Goal: Complete application form

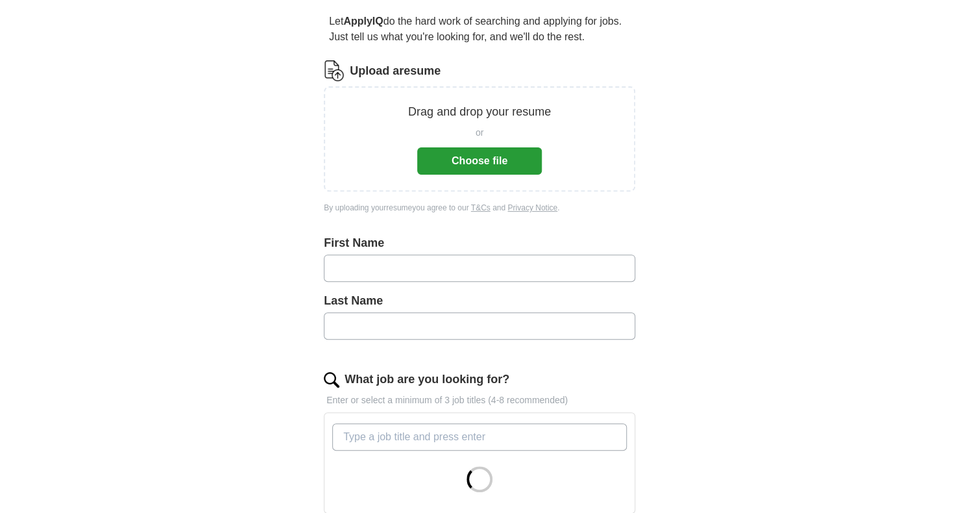
scroll to position [121, 0]
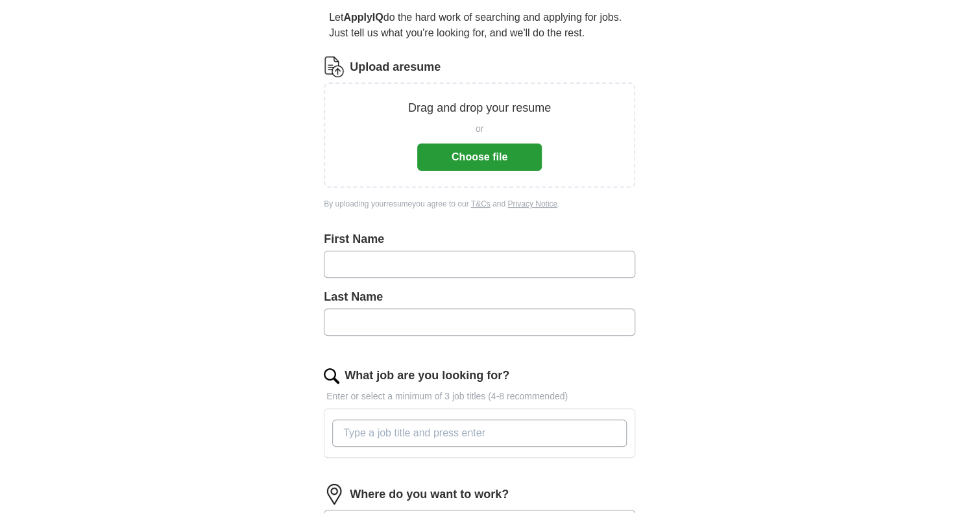
click at [415, 255] on input "text" at bounding box center [479, 263] width 311 height 27
type input "*******"
click at [381, 320] on input "text" at bounding box center [479, 321] width 311 height 27
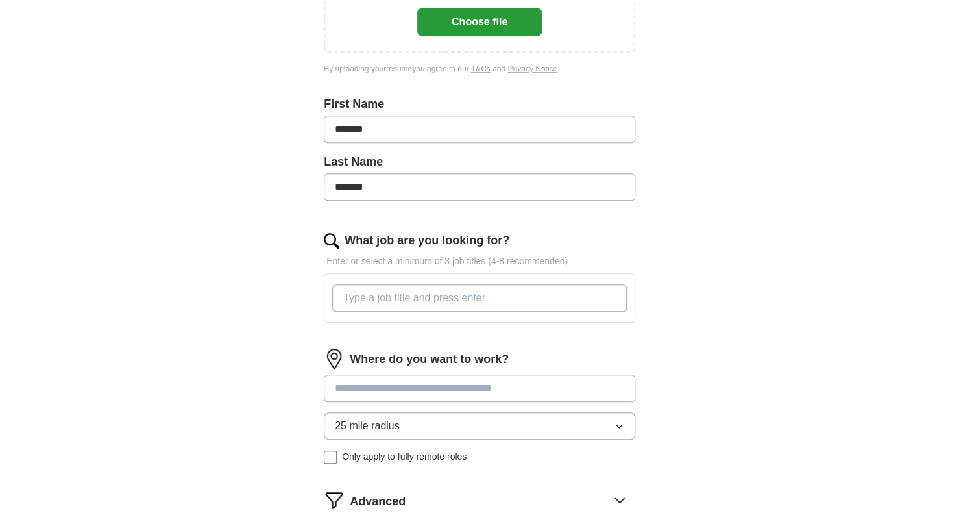
scroll to position [258, 0]
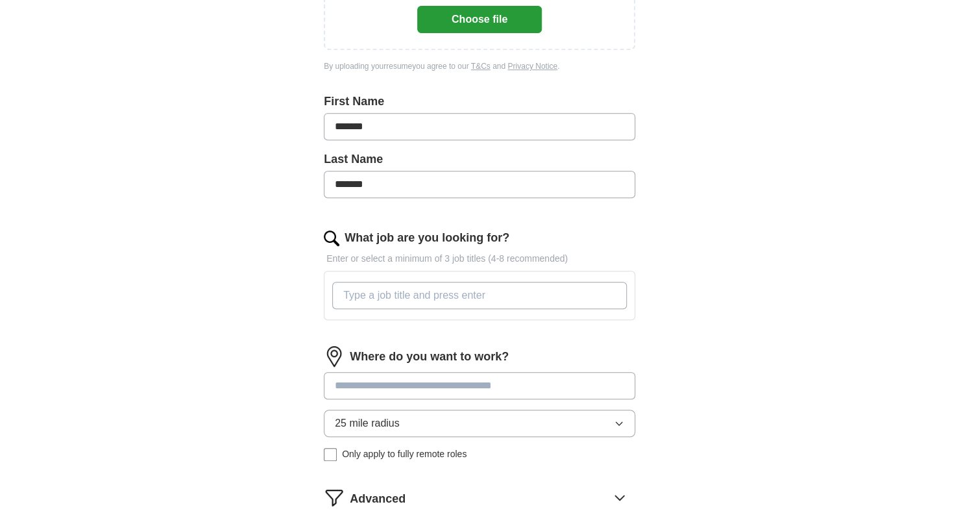
type input "*******"
click at [400, 288] on input "What job are you looking for?" at bounding box center [479, 295] width 295 height 27
click at [417, 331] on form "Upload a resume Drag and drop your resume or Choose file By uploading your resu…" at bounding box center [479, 251] width 311 height 664
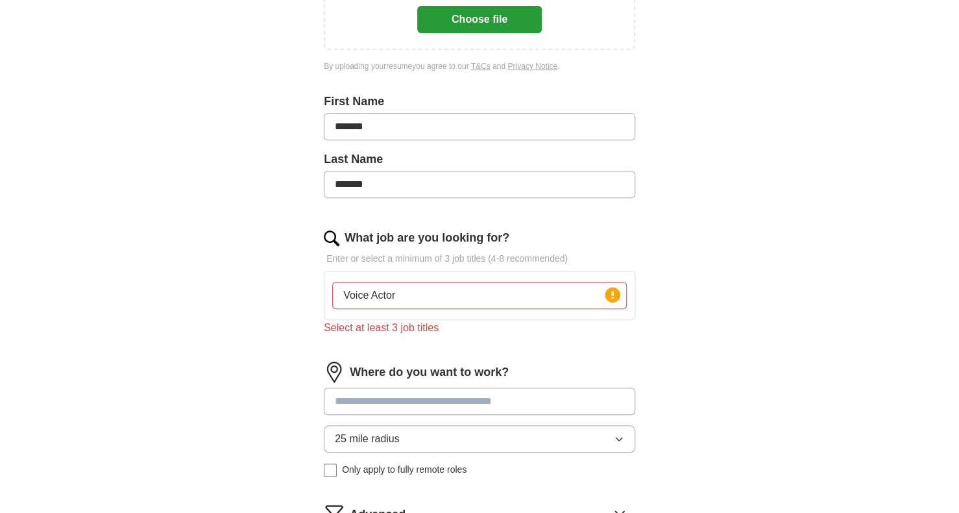
click at [436, 295] on input "Voice Actor" at bounding box center [479, 295] width 295 height 27
click at [436, 295] on input "V" at bounding box center [479, 295] width 295 height 27
type input "V"
click at [441, 325] on div "Select at least 3 job titles" at bounding box center [479, 328] width 311 height 16
click at [378, 289] on input "V" at bounding box center [479, 295] width 295 height 27
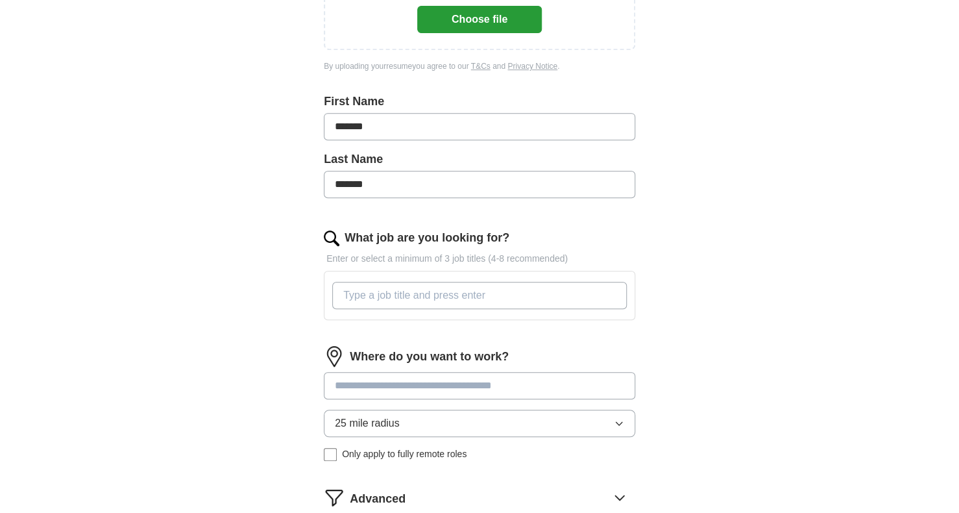
click at [378, 289] on input "What job are you looking for?" at bounding box center [479, 295] width 295 height 27
click at [385, 320] on div "What job are you looking for? Enter or select a minimum of 3 job titles (4-8 re…" at bounding box center [479, 279] width 311 height 101
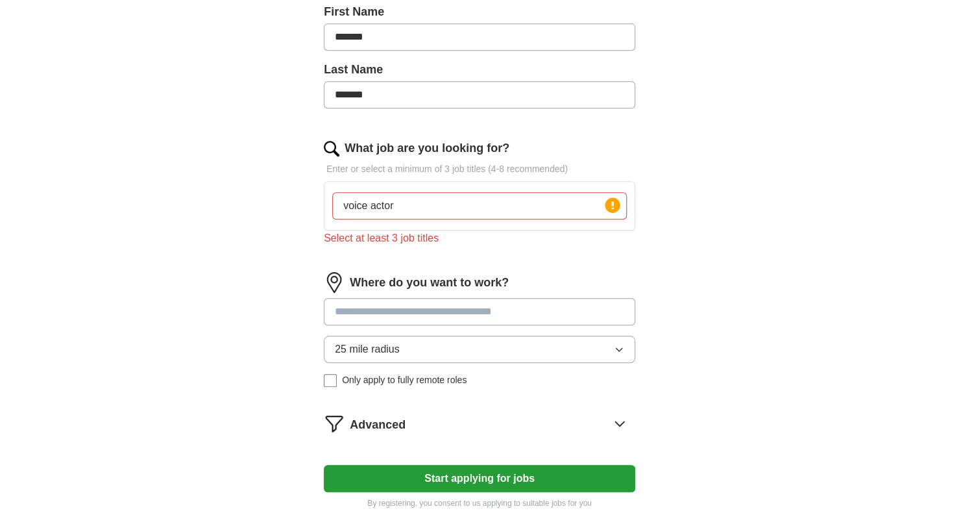
scroll to position [370, 0]
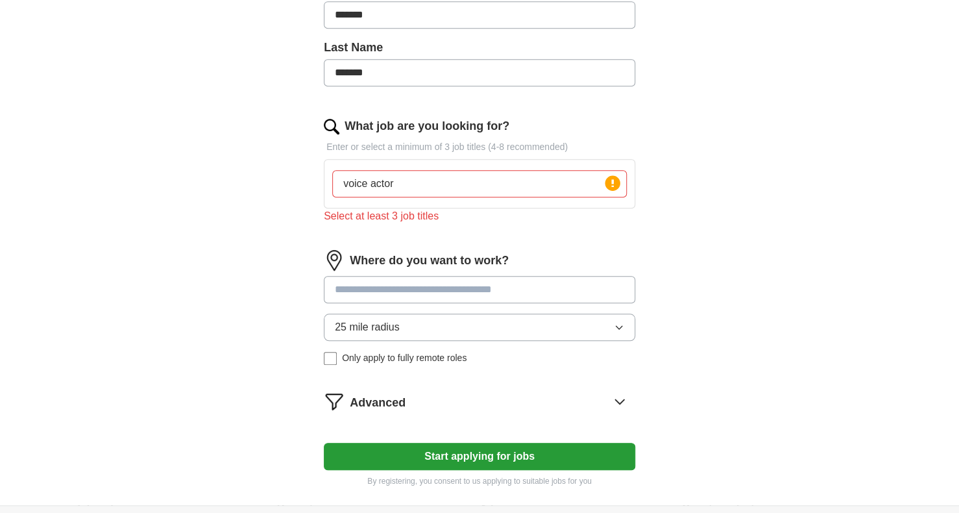
click at [439, 188] on input "voice actor" at bounding box center [479, 183] width 295 height 27
type input "v"
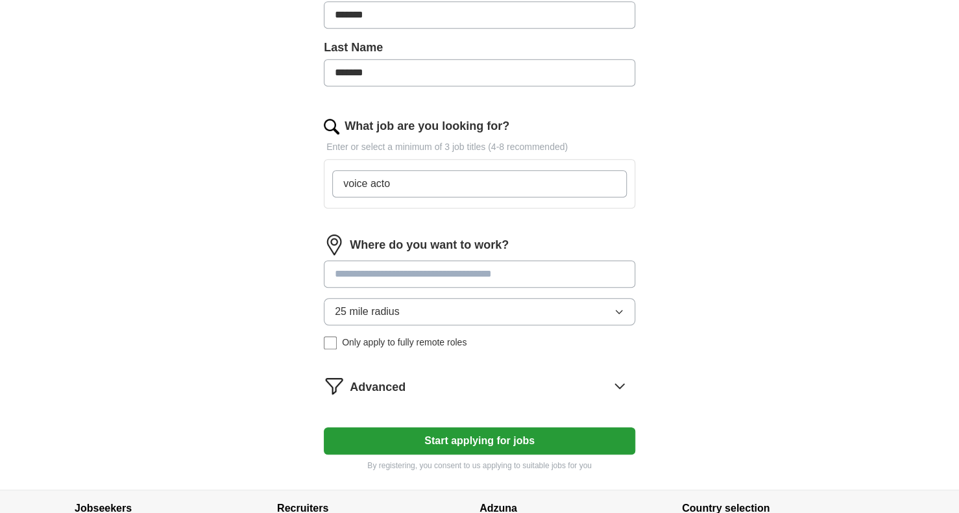
type input "voice actor"
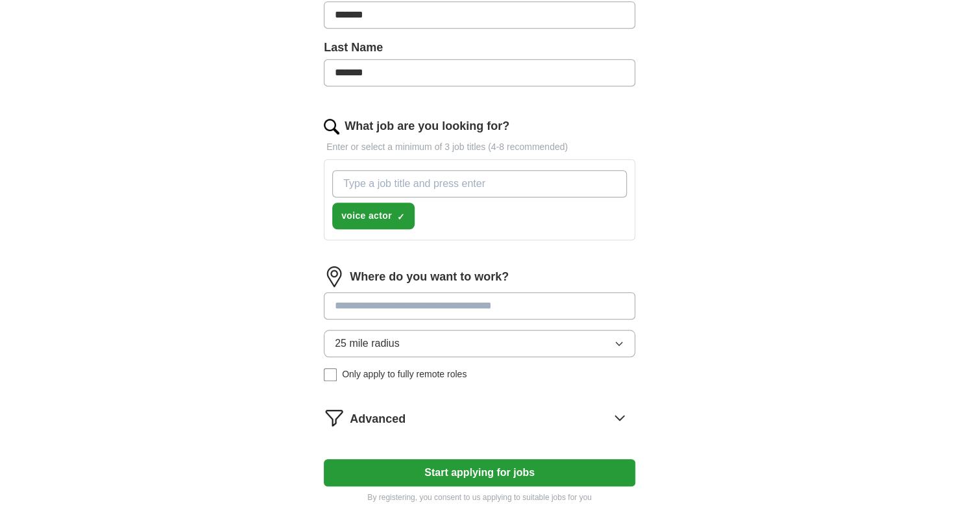
click at [435, 247] on div "What job are you looking for? Enter or select a minimum of 3 job titles (4-8 re…" at bounding box center [479, 183] width 311 height 133
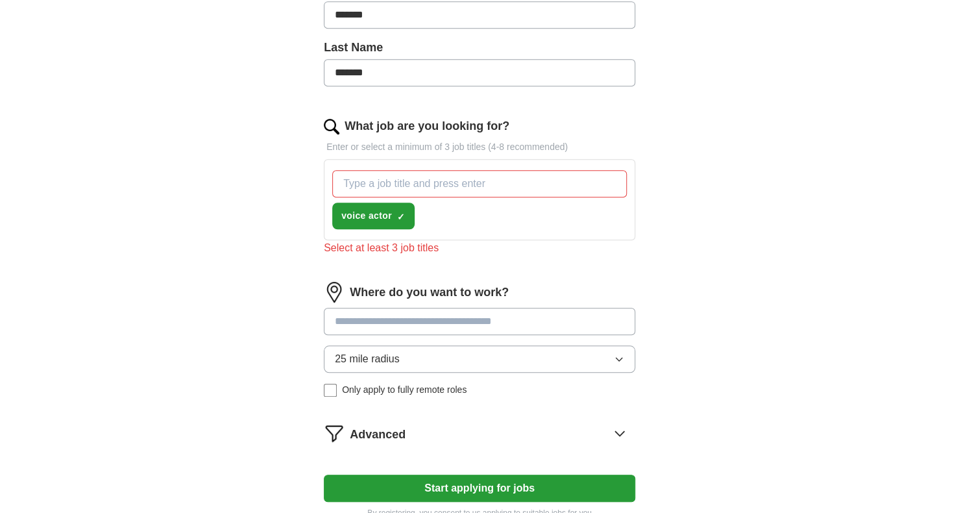
click at [443, 180] on input "What job are you looking for?" at bounding box center [479, 183] width 295 height 27
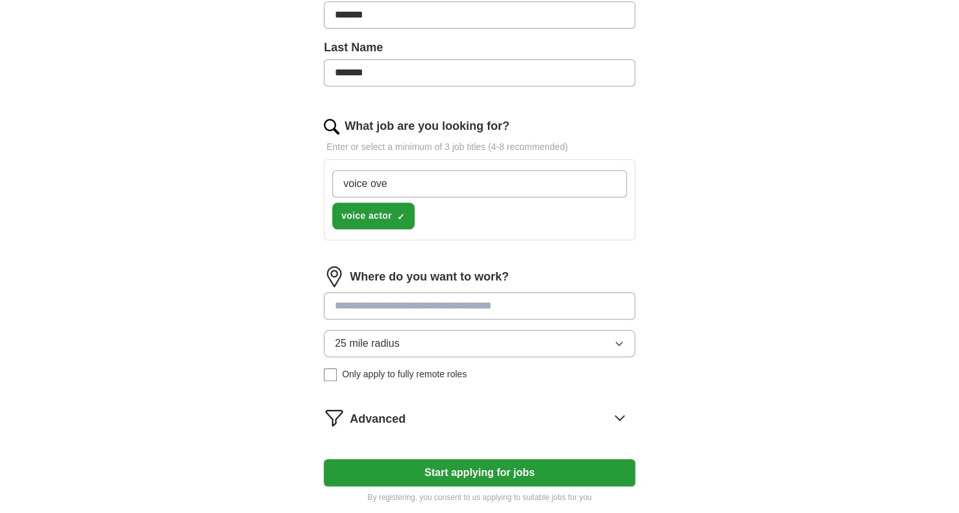
type input "voice over"
type input "narrator"
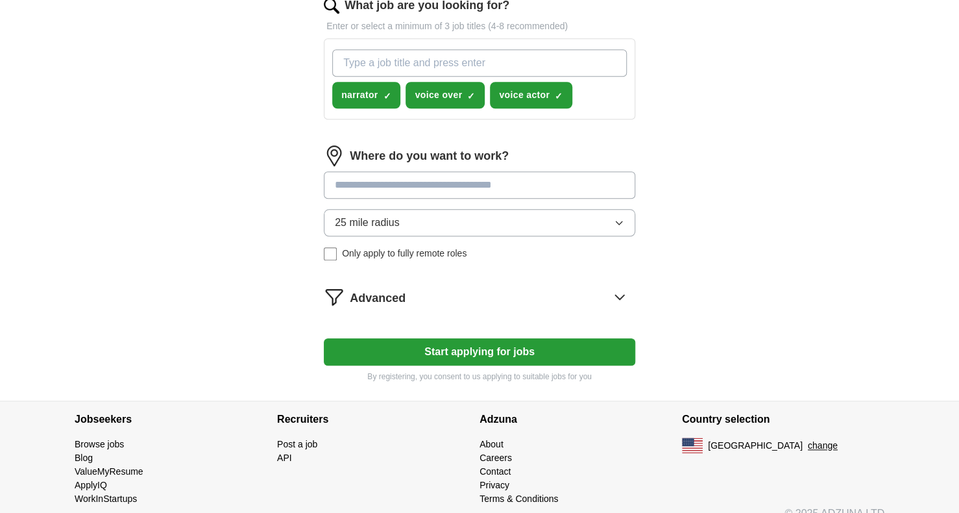
scroll to position [492, 0]
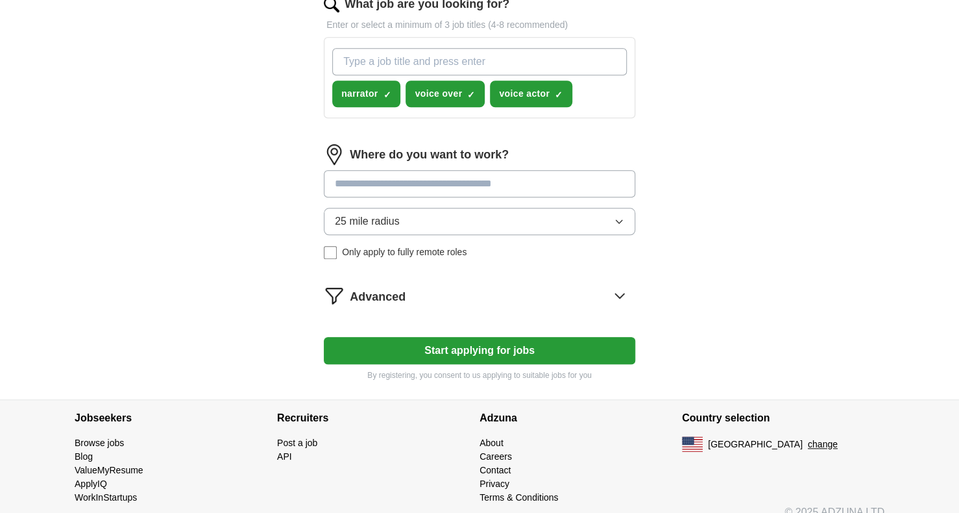
click at [428, 188] on input at bounding box center [479, 183] width 311 height 27
click at [420, 222] on div "Where do you want to work? 25 mile radius Only apply to fully remote roles" at bounding box center [479, 206] width 311 height 125
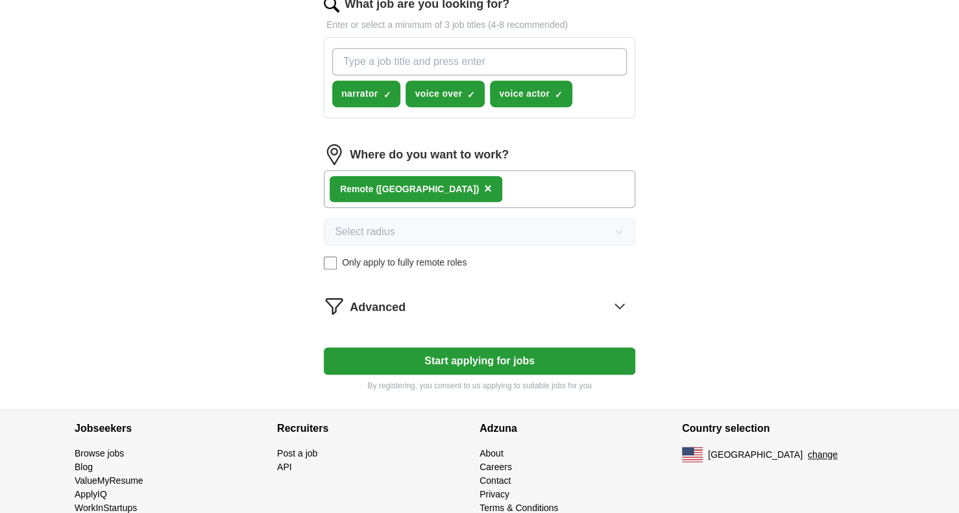
click at [467, 304] on div "Advanced" at bounding box center [492, 305] width 285 height 21
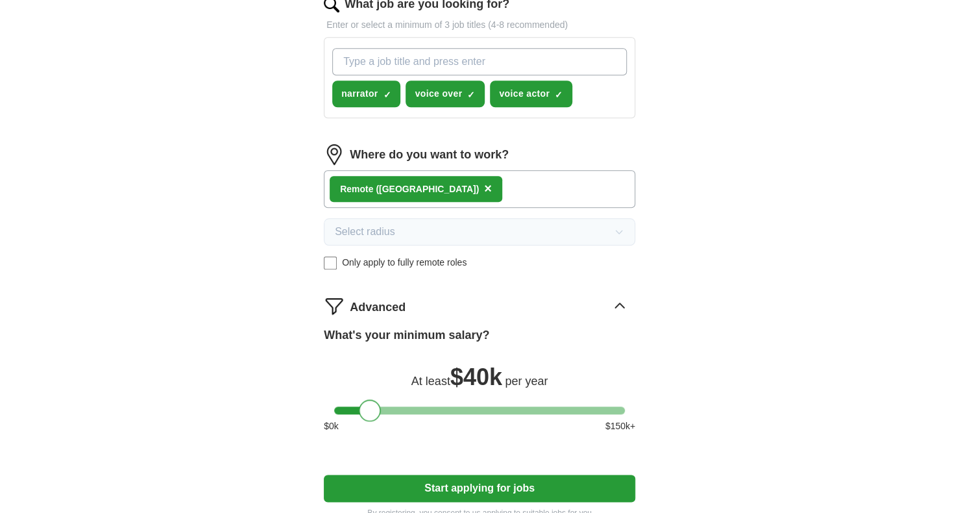
drag, startPoint x: 356, startPoint y: 407, endPoint x: 379, endPoint y: 400, distance: 24.4
click at [379, 400] on div "What's your minimum salary? At least $ 40k per year $ 0 k $ 150 k+" at bounding box center [479, 384] width 311 height 117
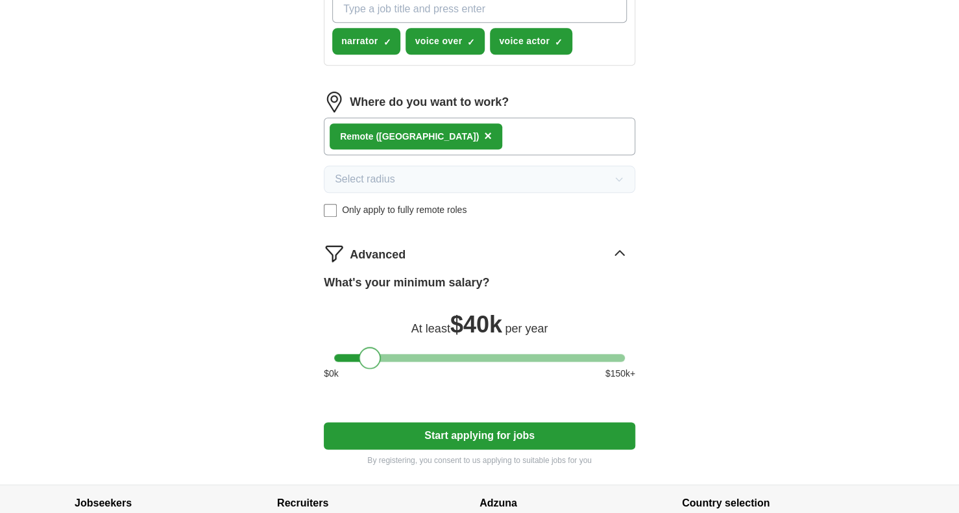
click at [428, 429] on button "Start applying for jobs" at bounding box center [479, 435] width 311 height 27
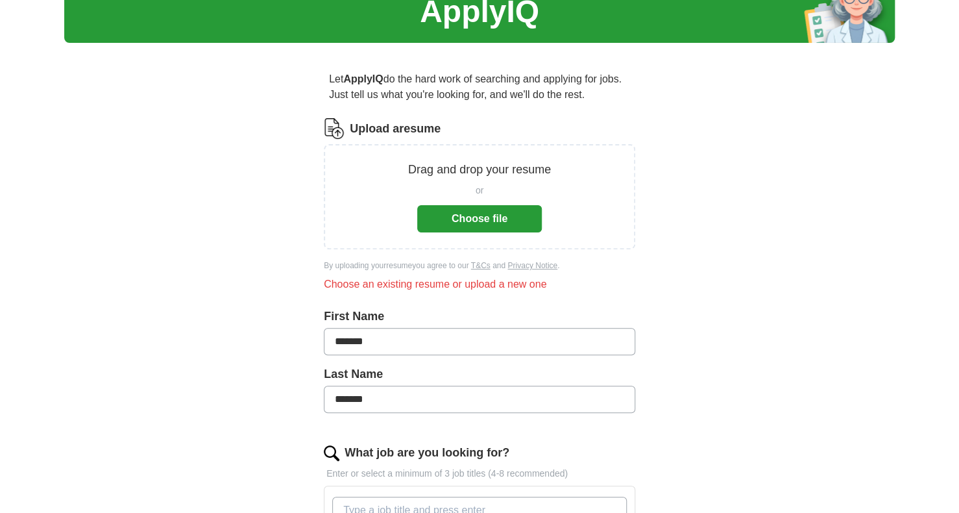
scroll to position [56, 0]
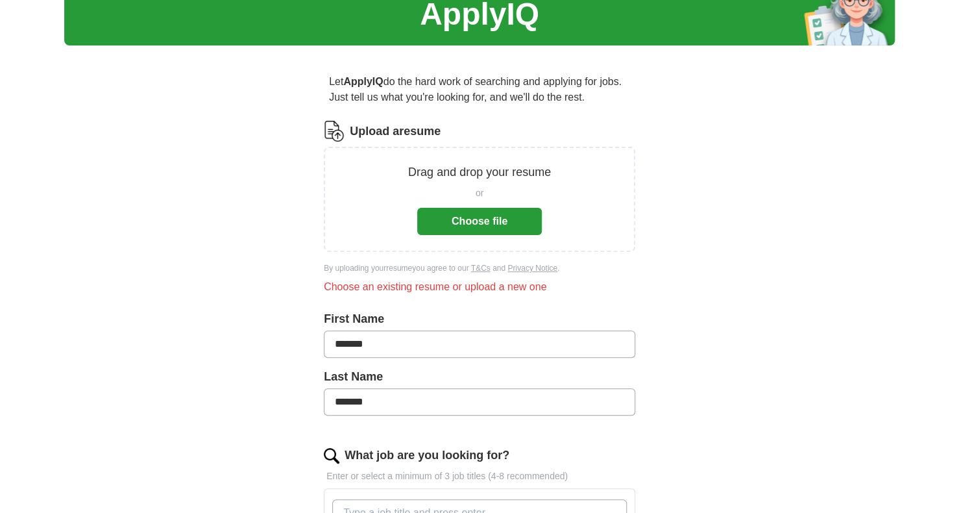
click at [519, 227] on button "Choose file" at bounding box center [479, 221] width 125 height 27
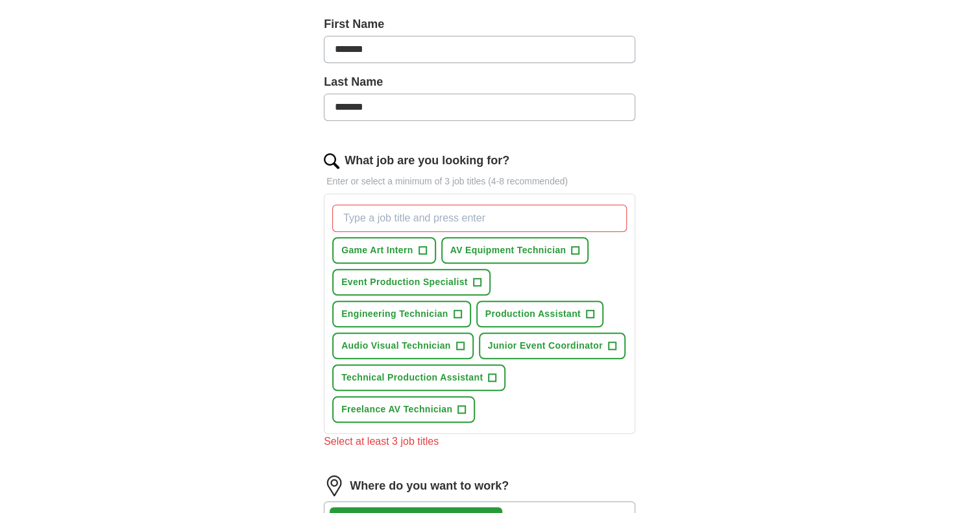
scroll to position [287, 0]
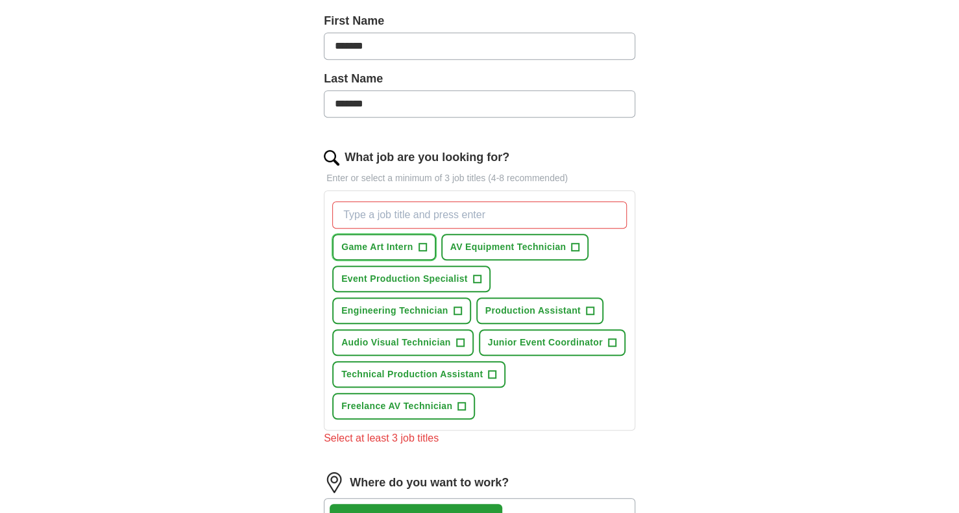
click at [424, 249] on span "+" at bounding box center [422, 247] width 8 height 10
click at [472, 212] on input "What job are you looking for?" at bounding box center [479, 214] width 295 height 27
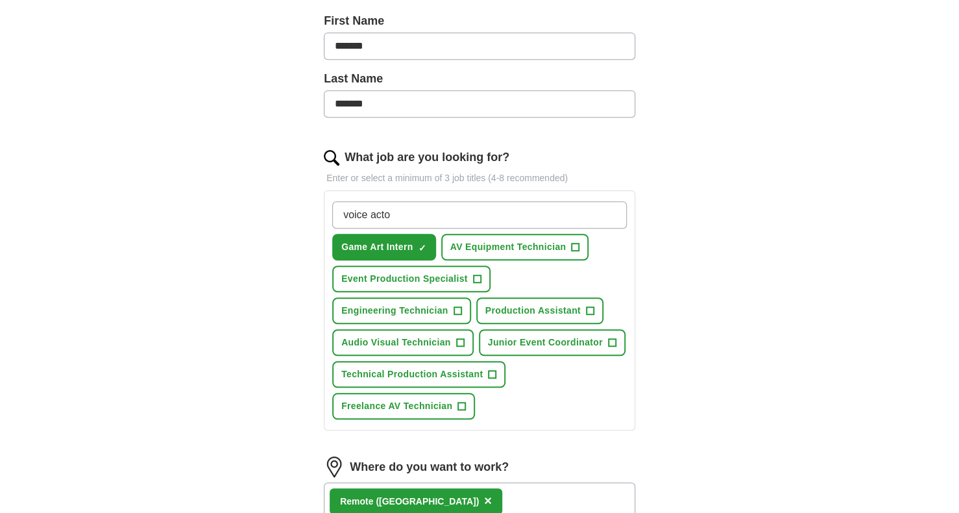
type input "voice actor"
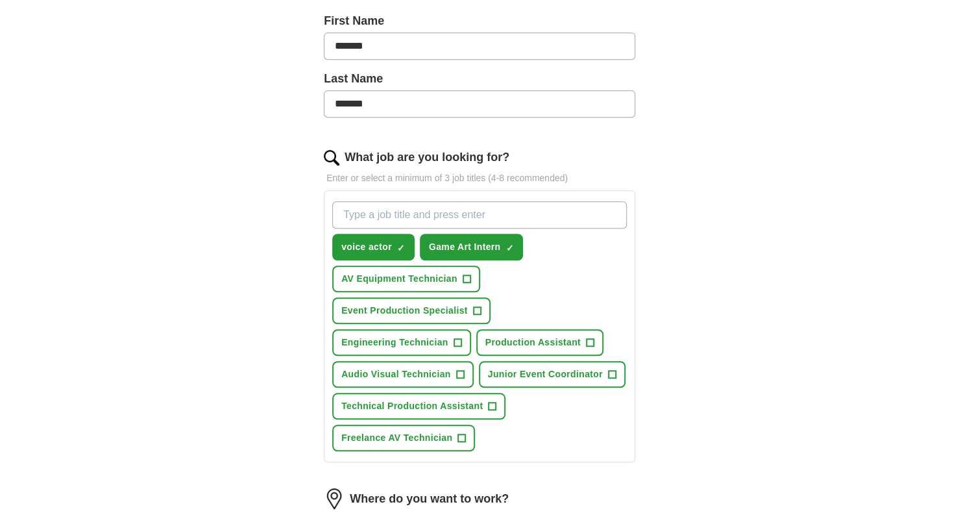
click at [479, 215] on input "What job are you looking for?" at bounding box center [479, 214] width 295 height 27
type input "voice over"
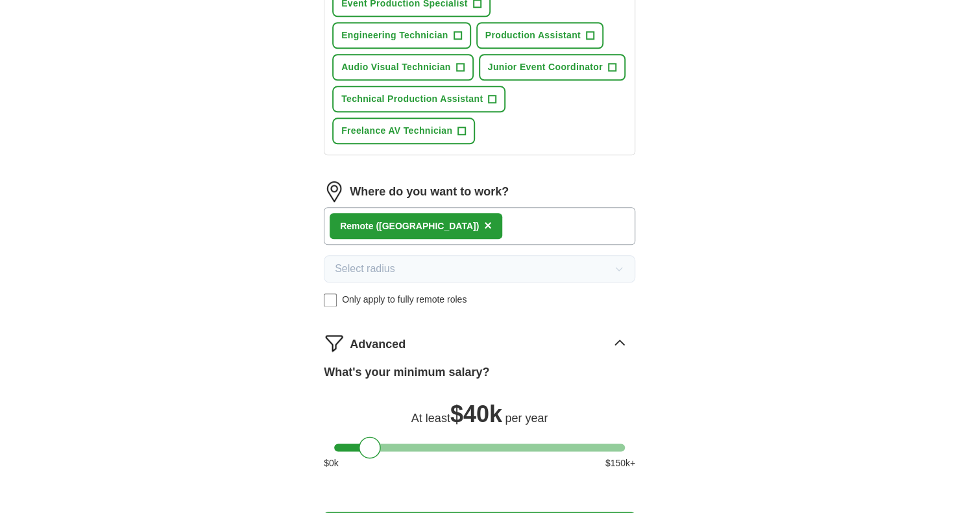
scroll to position [610, 0]
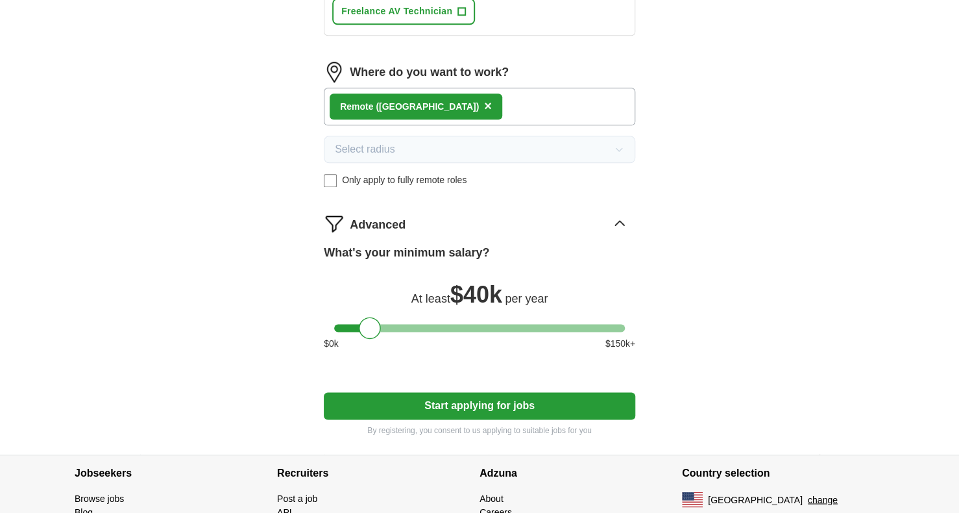
click at [601, 394] on button "Start applying for jobs" at bounding box center [479, 405] width 311 height 27
select select "**"
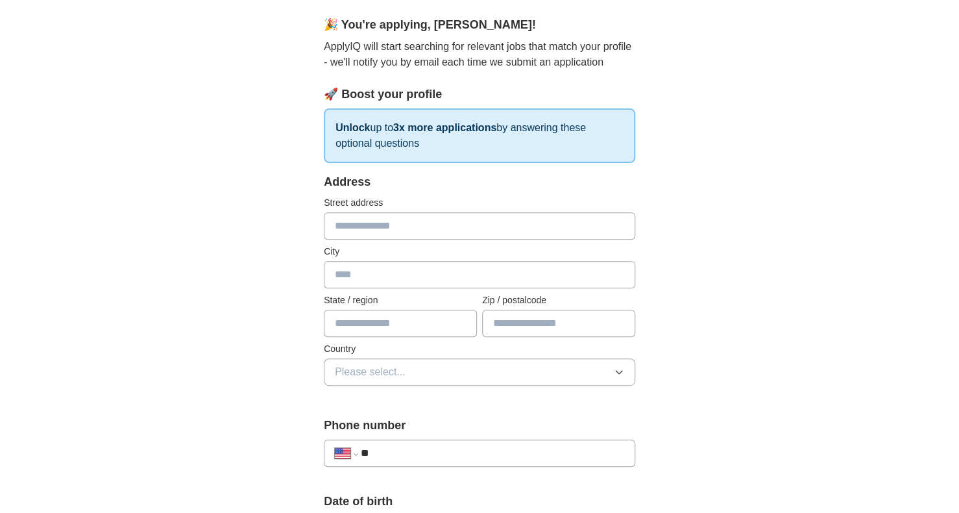
scroll to position [109, 0]
click at [511, 227] on input "text" at bounding box center [479, 225] width 311 height 27
type input "**********"
type input "*******"
type input "**"
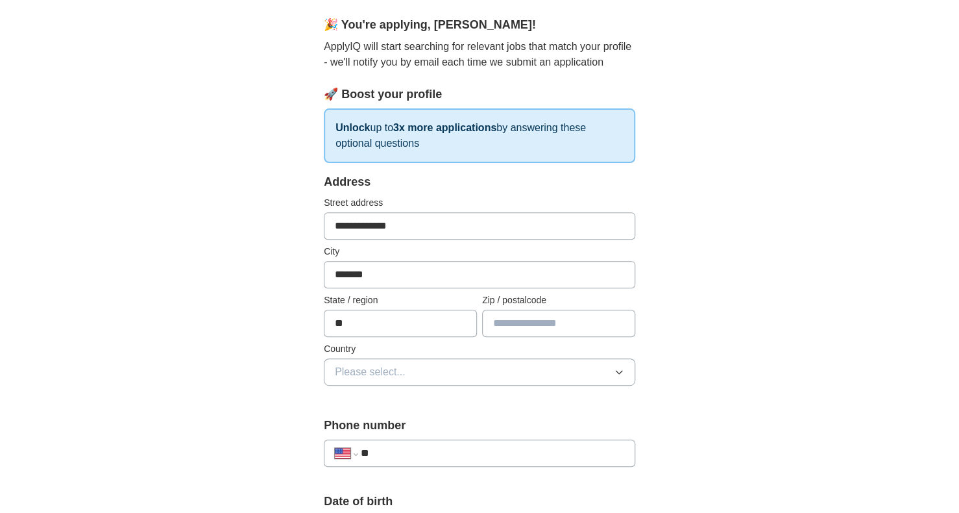
type input "*****"
click at [584, 369] on button "Please select..." at bounding box center [479, 371] width 311 height 27
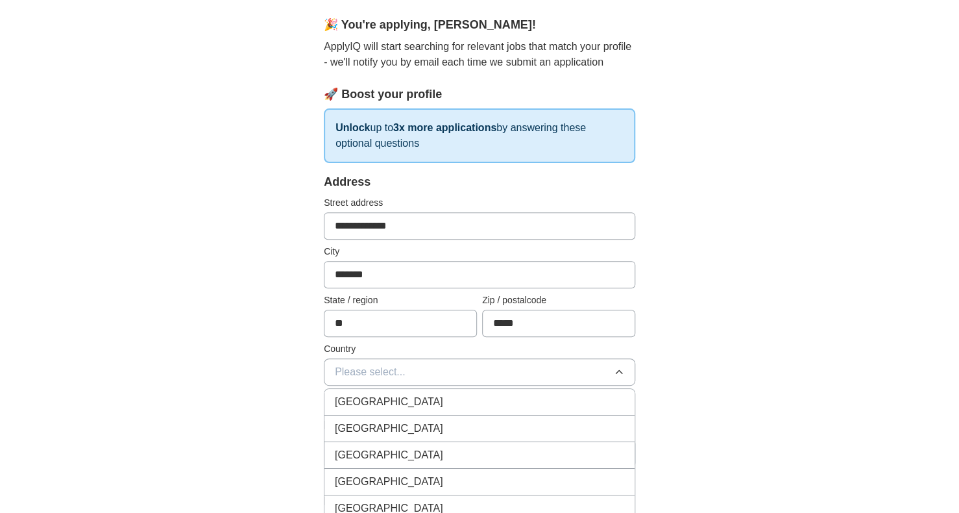
click at [523, 415] on li "[GEOGRAPHIC_DATA]" at bounding box center [479, 428] width 310 height 27
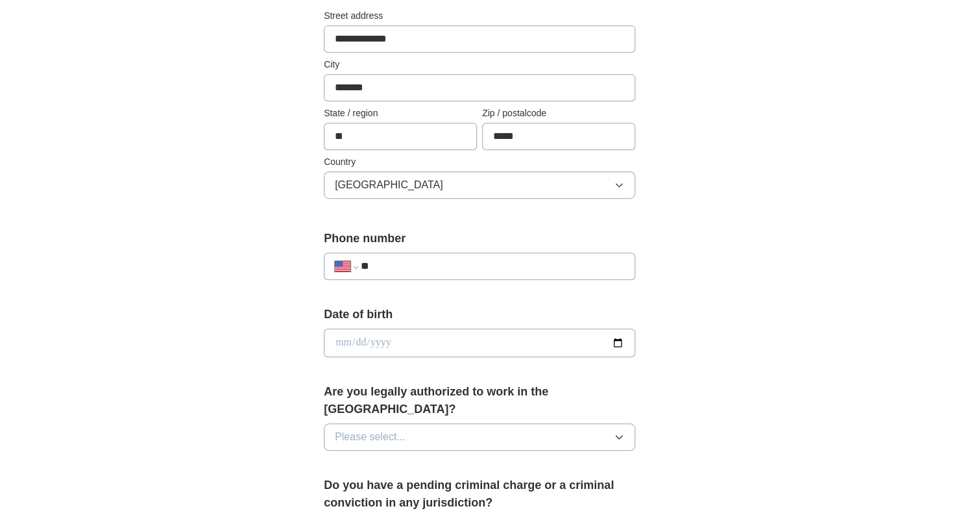
scroll to position [297, 0]
click at [462, 263] on input "**" at bounding box center [492, 265] width 263 height 16
type input "**********"
click at [432, 329] on input "date" at bounding box center [479, 341] width 311 height 29
type input "**********"
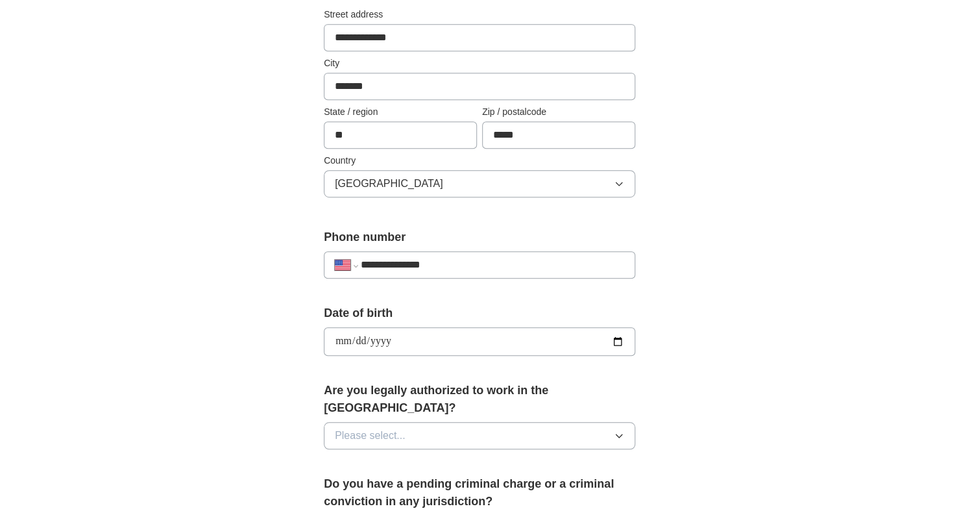
click at [479, 308] on label "Date of birth" at bounding box center [479, 313] width 311 height 18
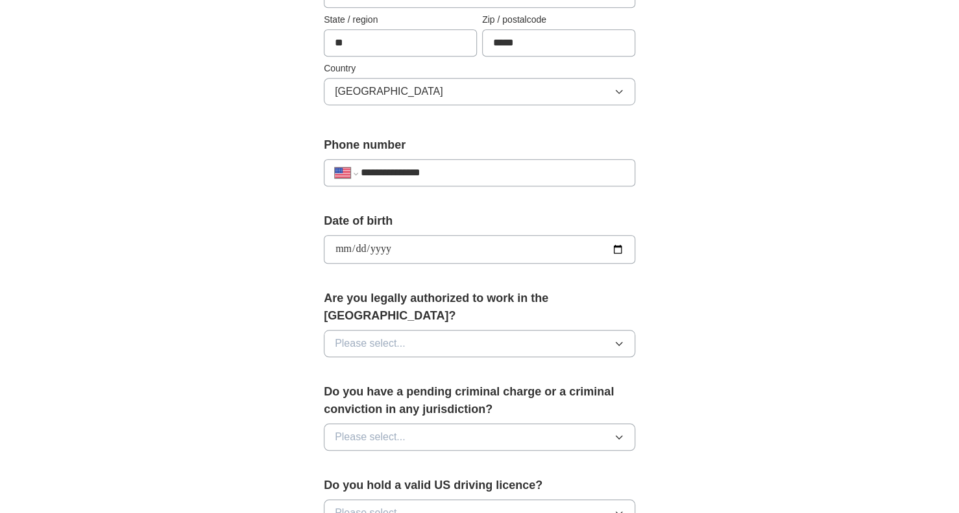
scroll to position [400, 0]
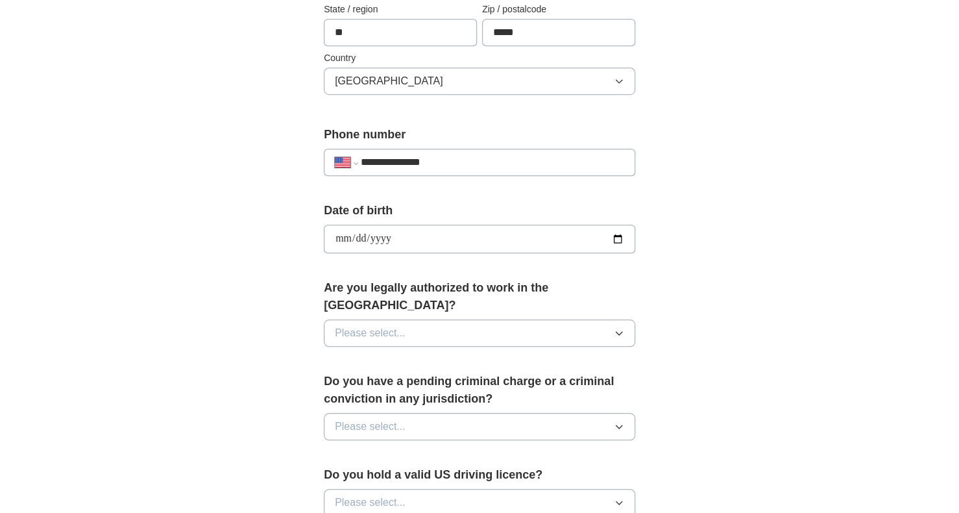
click at [458, 319] on button "Please select..." at bounding box center [479, 332] width 311 height 27
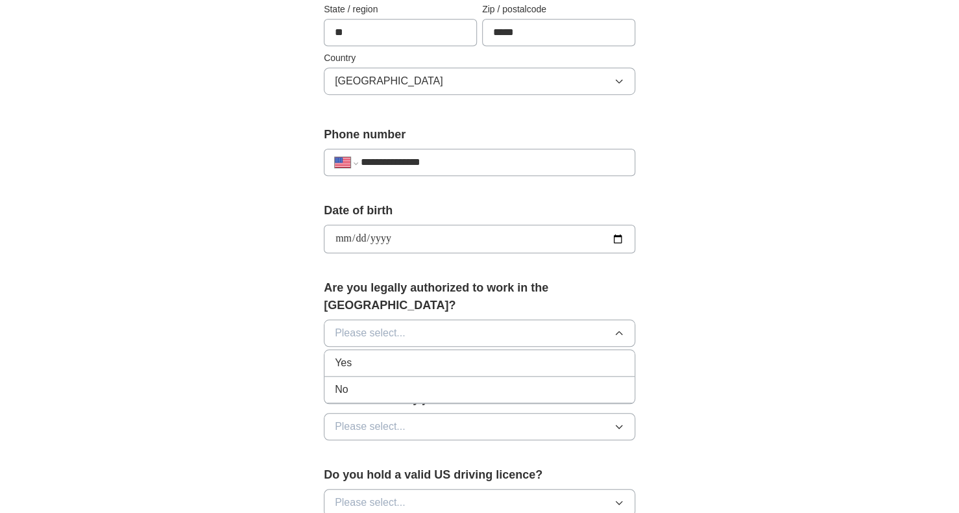
click at [429, 355] on div "Yes" at bounding box center [479, 363] width 289 height 16
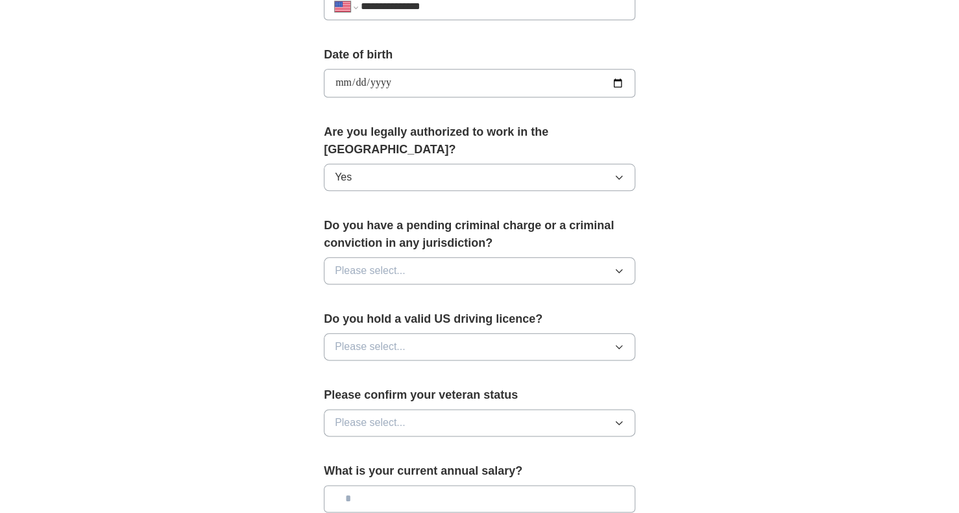
scroll to position [557, 0]
click at [418, 256] on button "Please select..." at bounding box center [479, 269] width 311 height 27
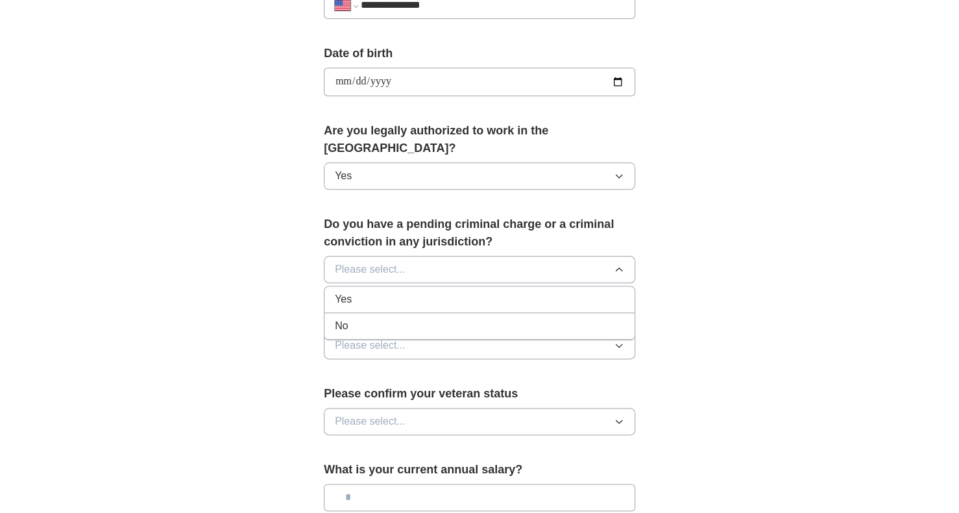
click at [423, 318] on div "No" at bounding box center [479, 326] width 289 height 16
click at [420, 332] on button "Please select..." at bounding box center [479, 345] width 311 height 27
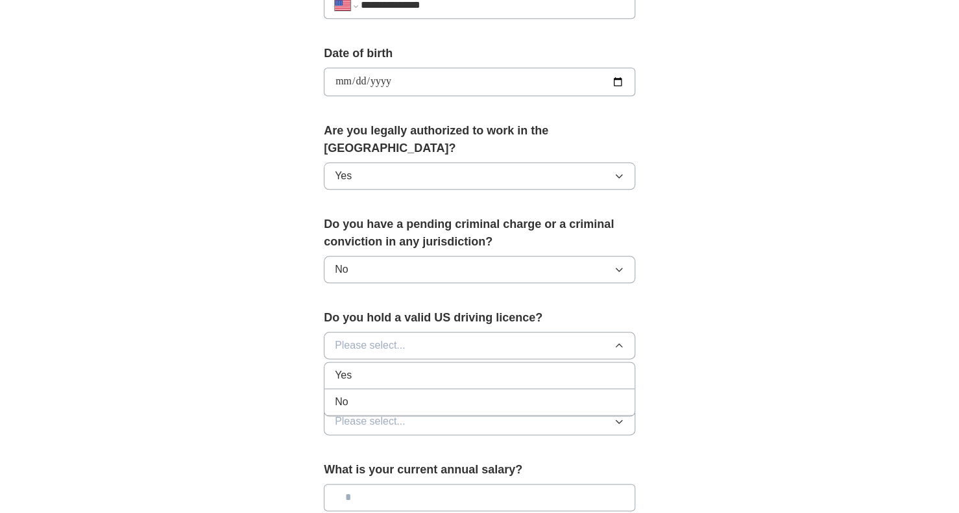
click at [407, 389] on li "No" at bounding box center [479, 402] width 310 height 27
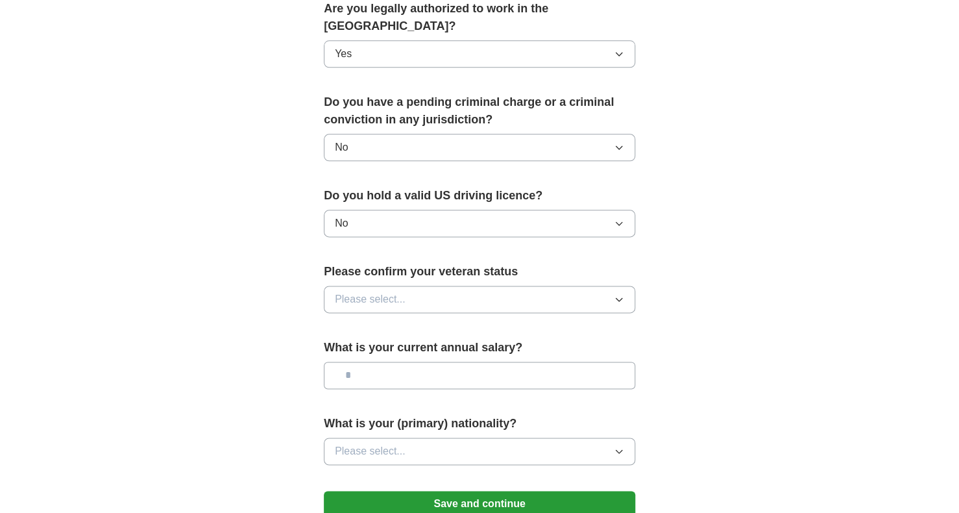
scroll to position [679, 0]
click at [407, 285] on button "Please select..." at bounding box center [479, 298] width 311 height 27
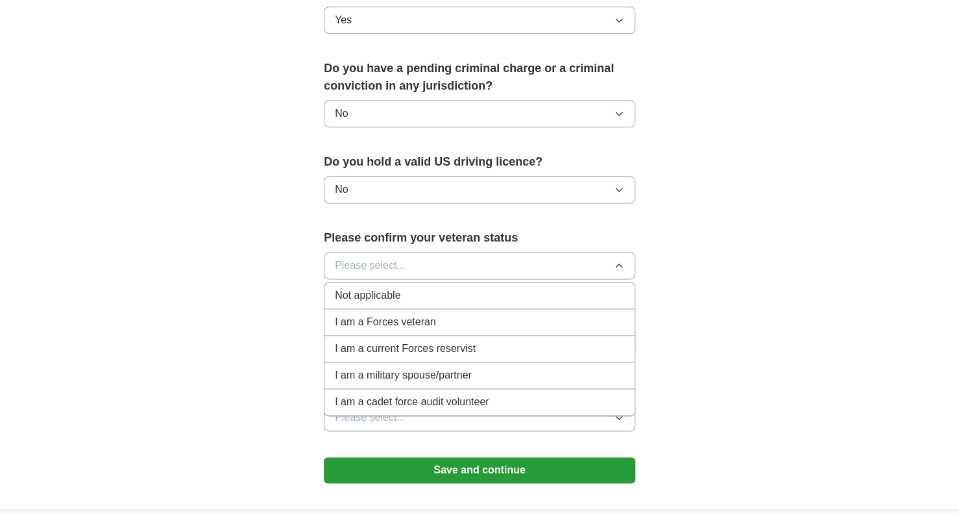
scroll to position [713, 0]
click at [409, 287] on div "Not applicable" at bounding box center [479, 295] width 289 height 16
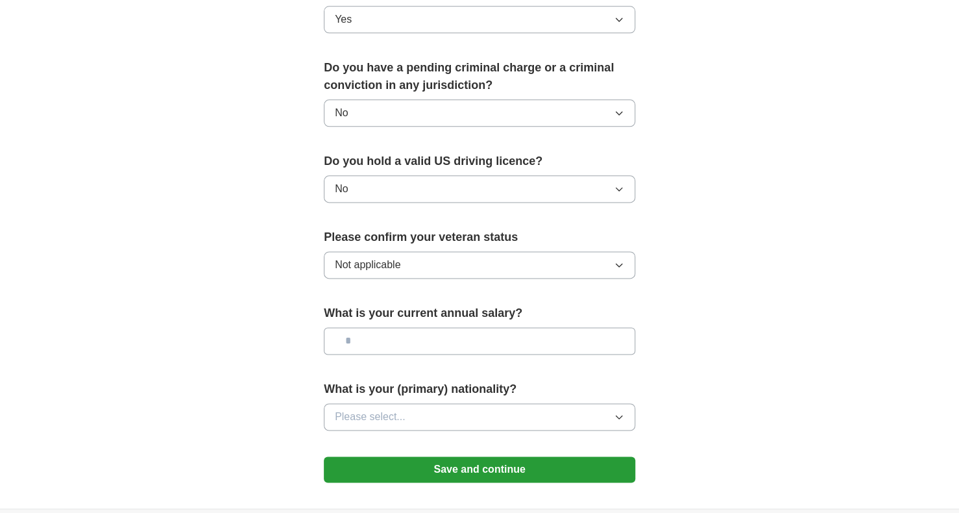
click at [407, 327] on input "text" at bounding box center [479, 340] width 311 height 27
type input "**"
click at [413, 339] on div "What is your current annual salary? **" at bounding box center [479, 334] width 311 height 60
click at [387, 409] on span "Please select..." at bounding box center [370, 417] width 71 height 16
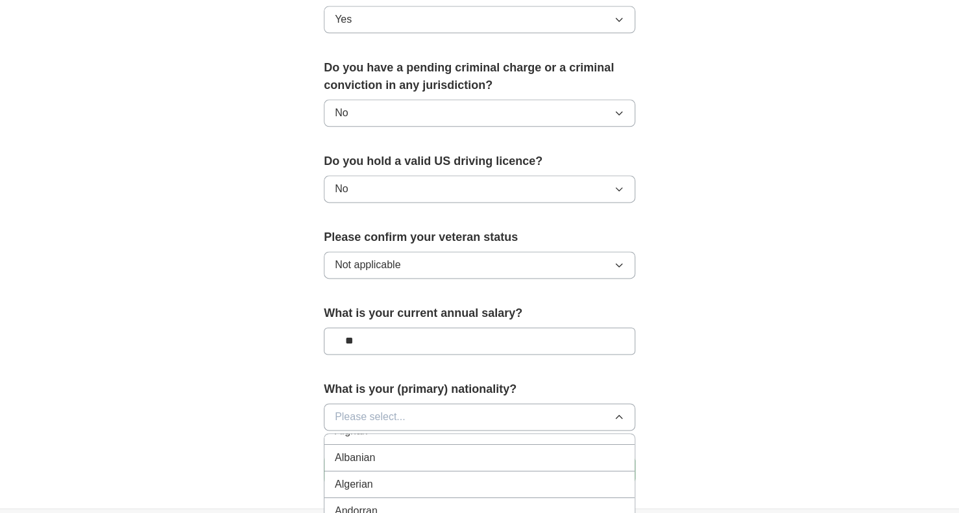
scroll to position [0, 0]
click at [381, 439] on div "American" at bounding box center [479, 447] width 289 height 16
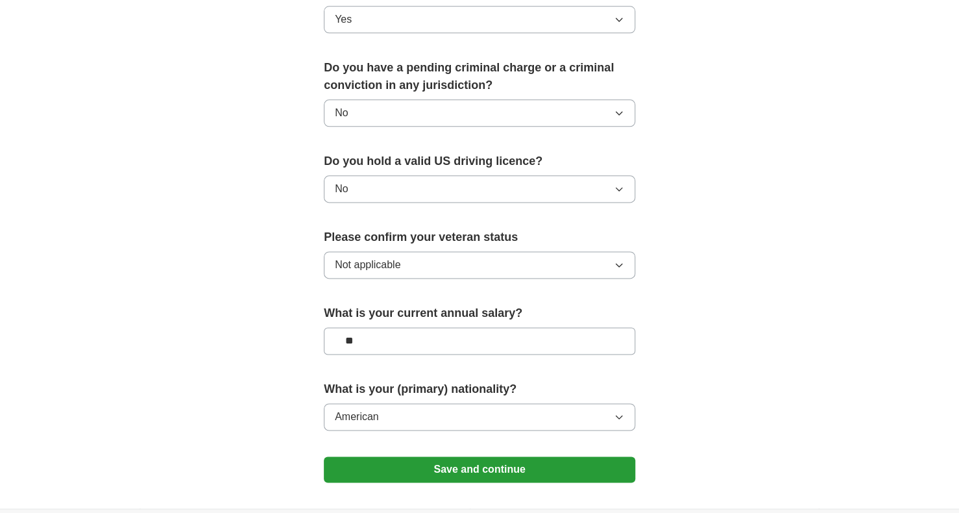
click at [422, 456] on button "Save and continue" at bounding box center [479, 469] width 311 height 26
